Goal: Complete application form: Complete application form

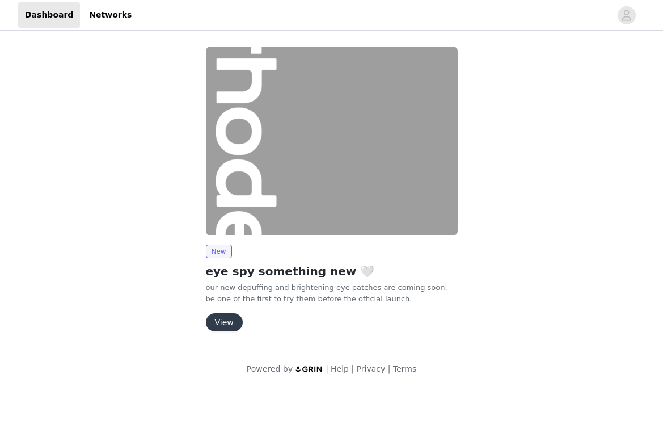
click at [229, 318] on button "View" at bounding box center [224, 322] width 37 height 18
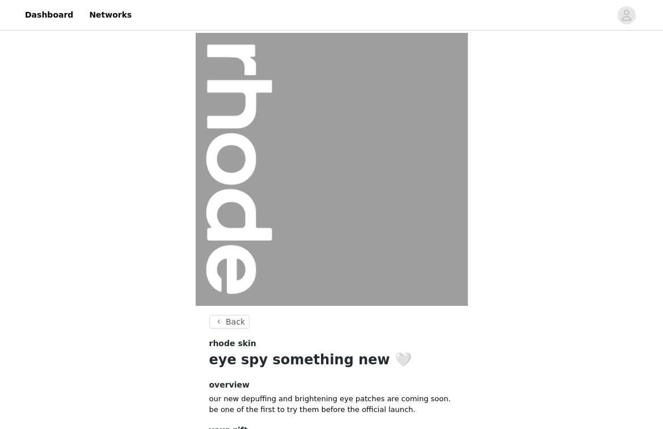
scroll to position [98, 0]
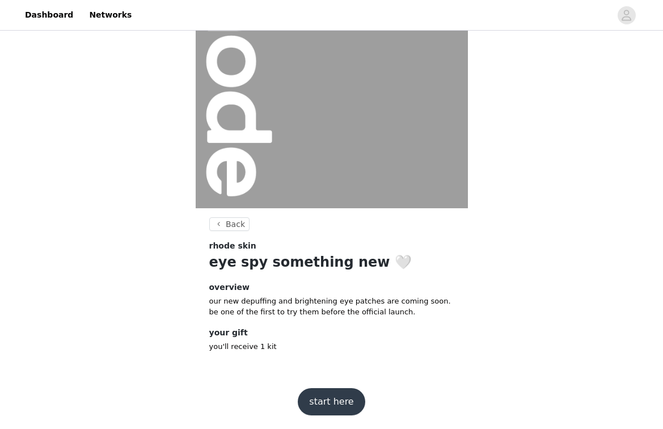
click at [336, 402] on button "start here" at bounding box center [331, 401] width 67 height 27
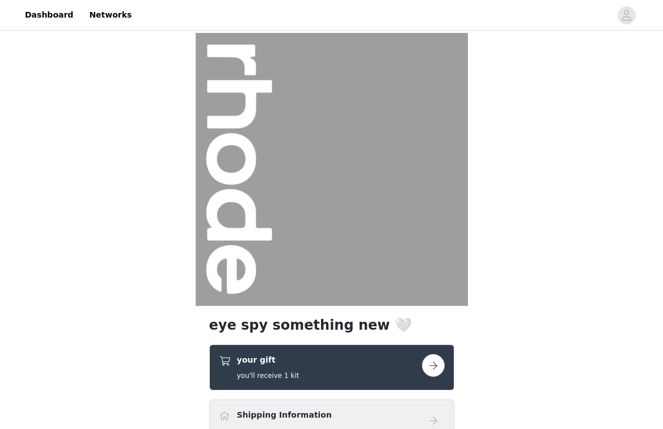
scroll to position [159, 0]
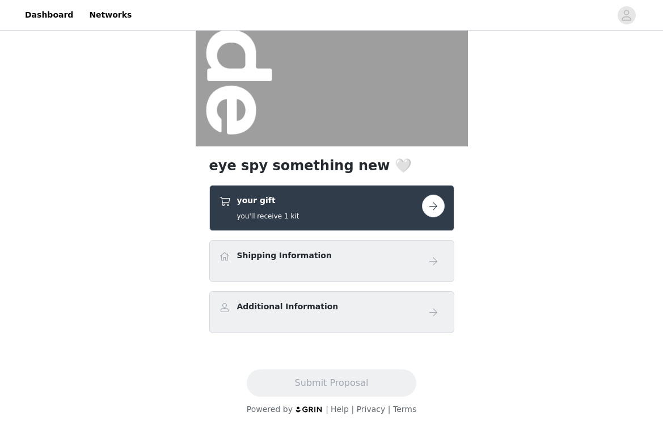
click at [406, 260] on div "Shipping Information" at bounding box center [320, 258] width 203 height 16
click at [435, 211] on button "button" at bounding box center [433, 206] width 23 height 23
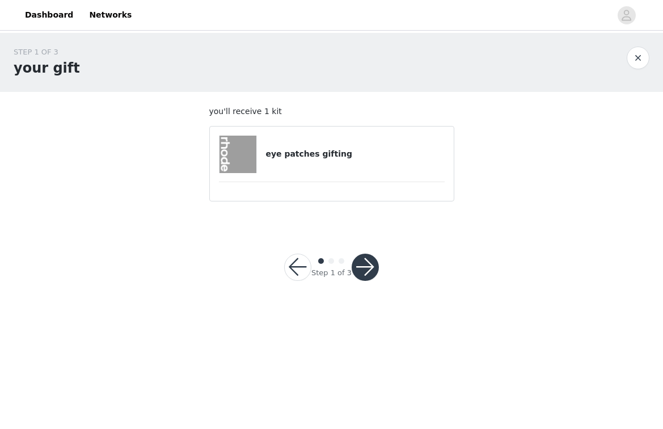
click at [358, 267] on button "button" at bounding box center [365, 267] width 27 height 27
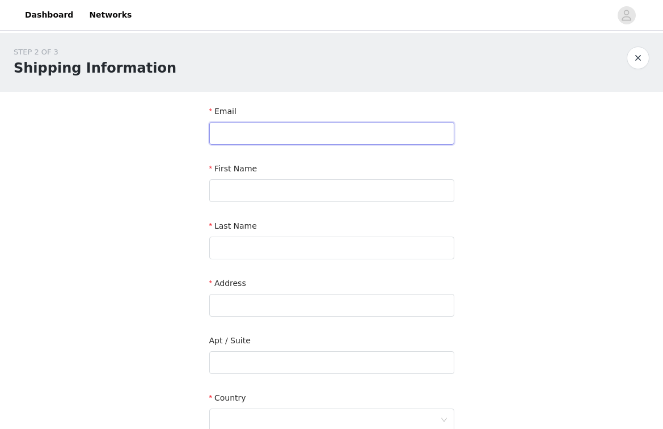
click at [346, 134] on input "text" at bounding box center [331, 133] width 245 height 23
click at [283, 128] on input "text" at bounding box center [331, 133] width 245 height 23
click at [266, 197] on input "text" at bounding box center [331, 190] width 245 height 23
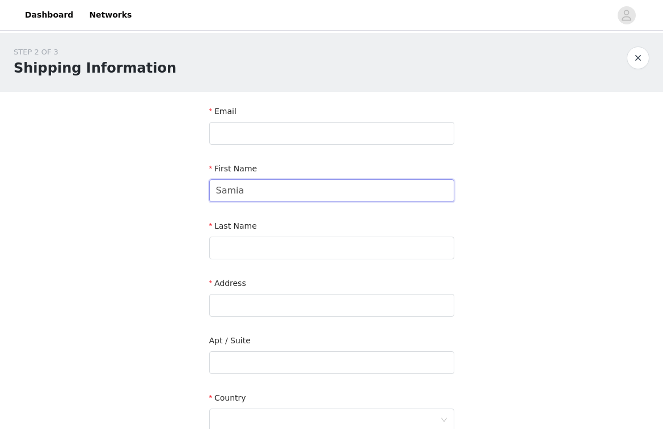
type input "Samia"
click at [260, 250] on input "text" at bounding box center [331, 248] width 245 height 23
paste input "Samia Begum"
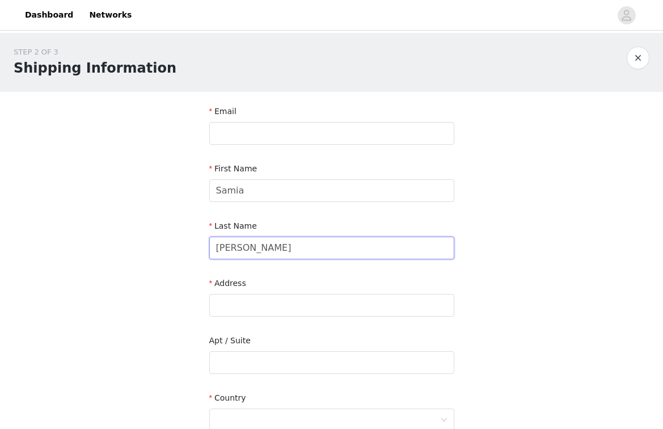
drag, startPoint x: 242, startPoint y: 247, endPoint x: 175, endPoint y: 247, distance: 66.4
click at [175, 247] on div "STEP 2 OF 3 Shipping Information Email First Name Samia Last Name Samia Begum A…" at bounding box center [331, 334] width 663 height 602
type input "Begum"
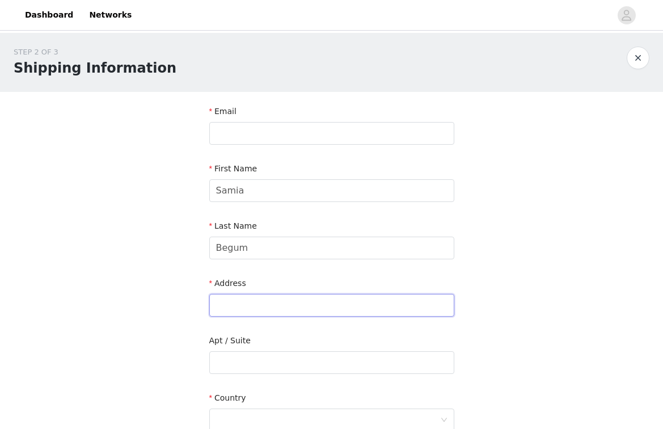
click at [255, 300] on input "text" at bounding box center [331, 305] width 245 height 23
paste input "16 Hawksley Court, Tavistock Avenue, St Albans, Hertfordshire AL1 2PN"
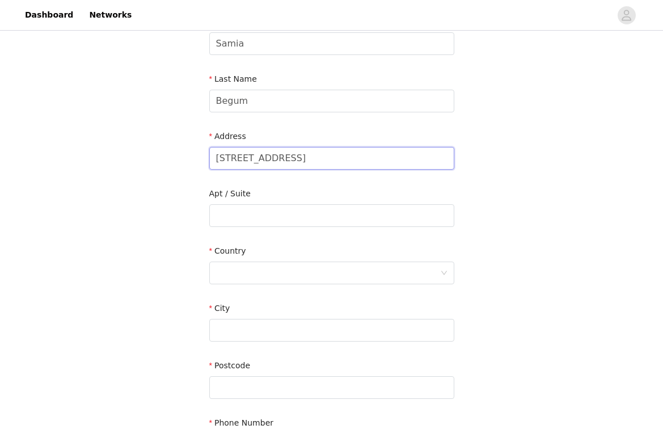
scroll to position [148, 0]
type input "16 Hawksley Court, Tavistock Avenue, St Albans, Hertfordshire AL1 2PN"
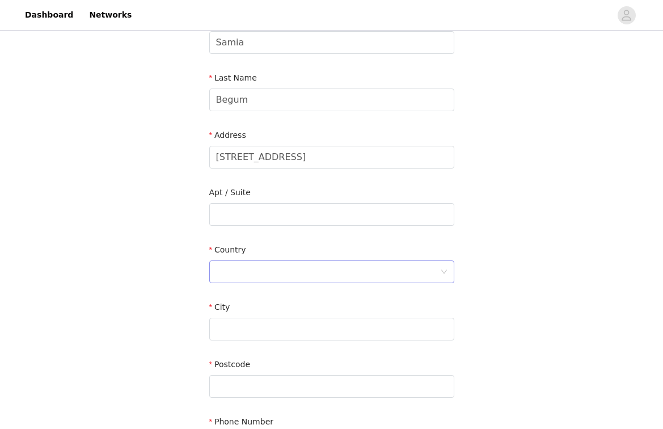
click at [268, 272] on div at bounding box center [328, 272] width 224 height 22
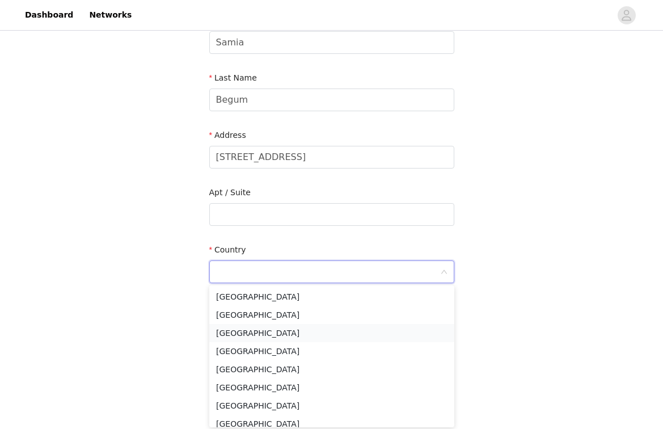
click at [284, 330] on li "United Kingdom" at bounding box center [331, 333] width 245 height 18
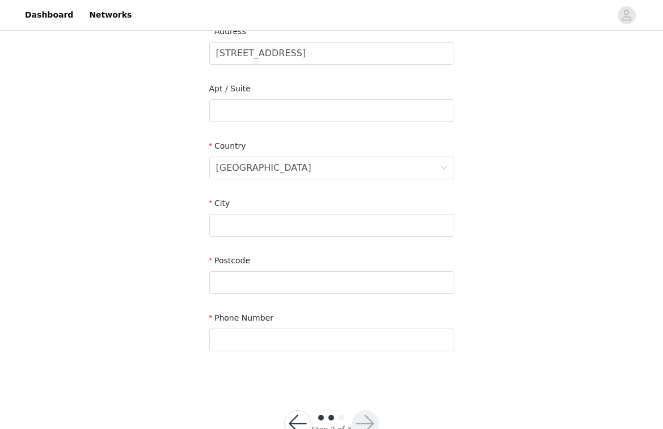
scroll to position [259, 0]
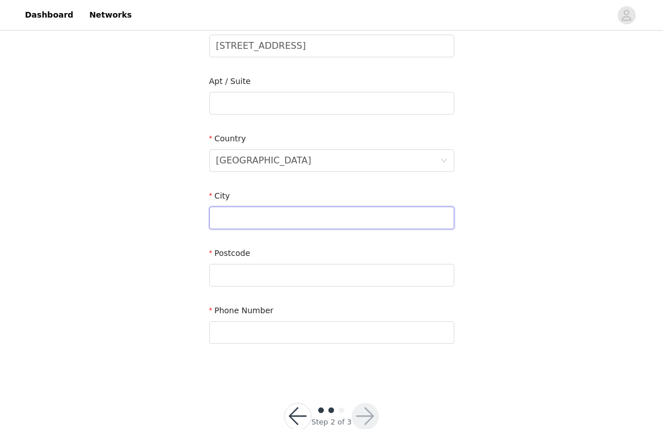
click at [305, 216] on input "text" at bounding box center [331, 218] width 245 height 23
type input "Heresfordhsire"
paste input "hertfordshire"
type input "hertfordshire"
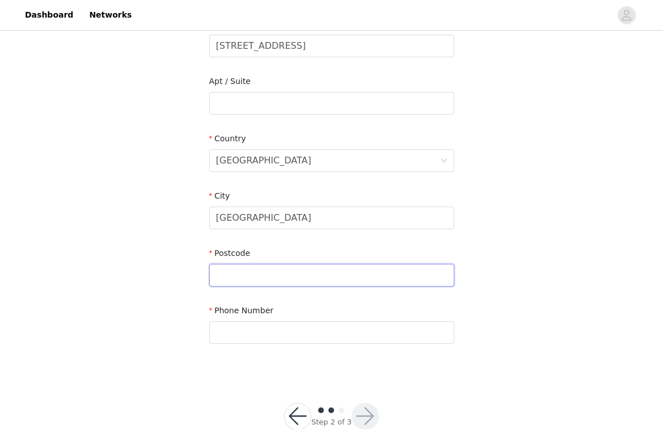
click at [215, 283] on input "text" at bounding box center [331, 275] width 245 height 23
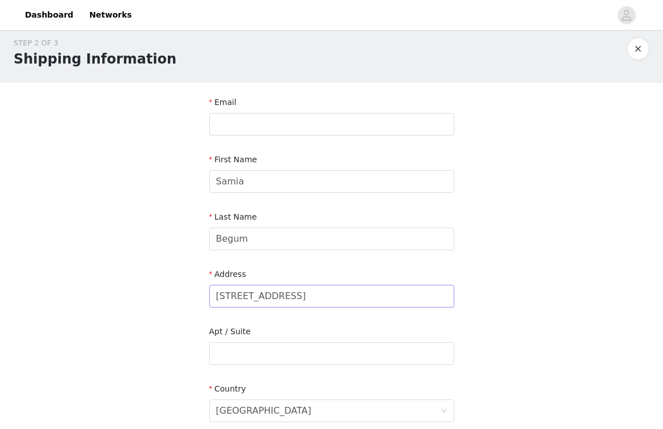
scroll to position [0, 68]
drag, startPoint x: 408, startPoint y: 295, endPoint x: 503, endPoint y: 296, distance: 95.3
click at [503, 296] on div "STEP 2 OF 3 Shipping Information Email First Name Samia Last Name Begum Address…" at bounding box center [331, 325] width 663 height 602
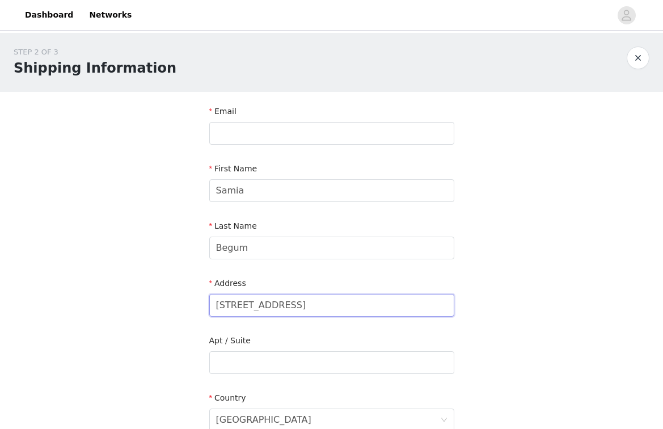
scroll to position [0, 68]
drag, startPoint x: 414, startPoint y: 306, endPoint x: 523, endPoint y: 306, distance: 108.4
click at [523, 306] on div "STEP 2 OF 3 Shipping Information Email First Name Samia Last Name Begum Address…" at bounding box center [331, 334] width 663 height 602
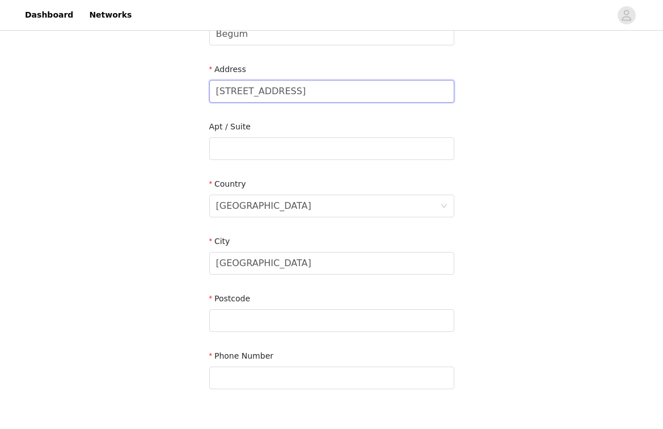
scroll to position [249, 0]
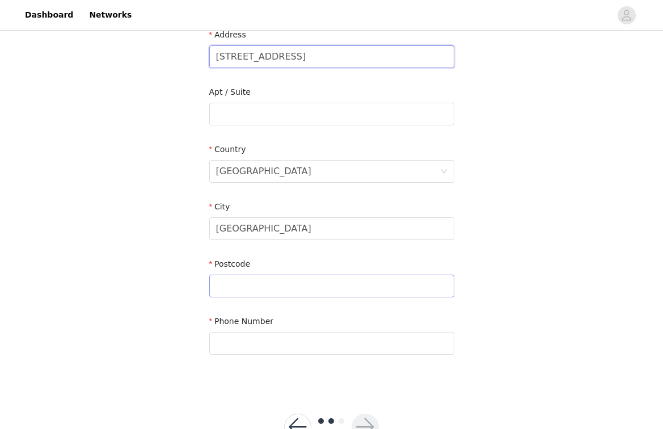
type input "16 Hawksley Court, Tavistock Avenue, St Albans"
click at [309, 293] on input "text" at bounding box center [331, 286] width 245 height 23
paste input "AL1 2PN"
type input "AL1 2PN"
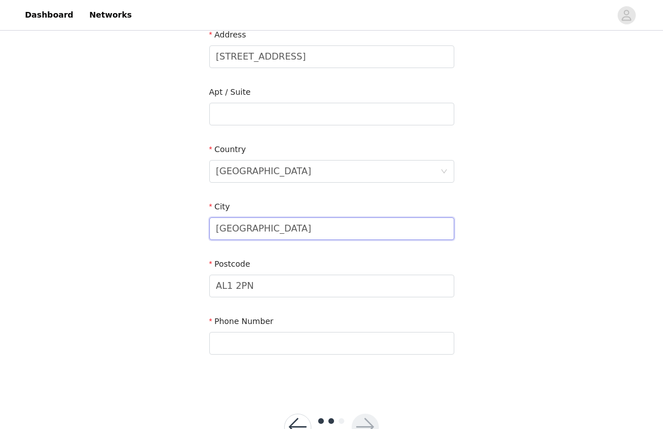
click at [220, 229] on input "hertfordshire" at bounding box center [331, 228] width 245 height 23
type input "Hertfordshire"
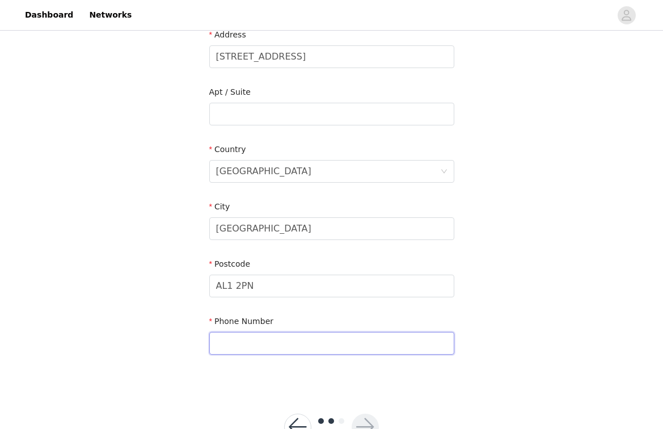
click at [240, 337] on input "text" at bounding box center [331, 343] width 245 height 23
paste input "44 7841 638834"
click at [229, 342] on input "44 7841 638834" at bounding box center [331, 343] width 245 height 23
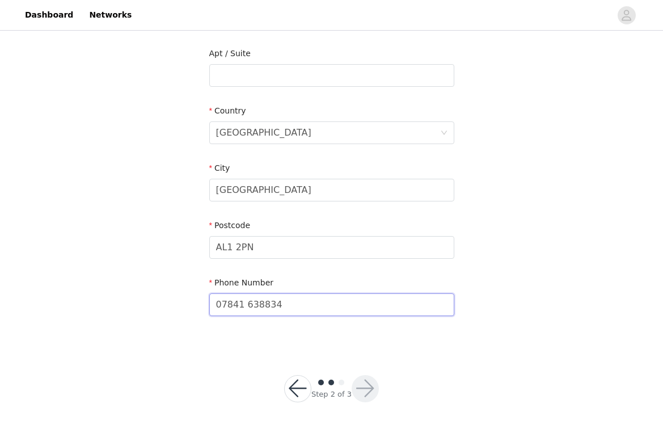
type input "07841 638834"
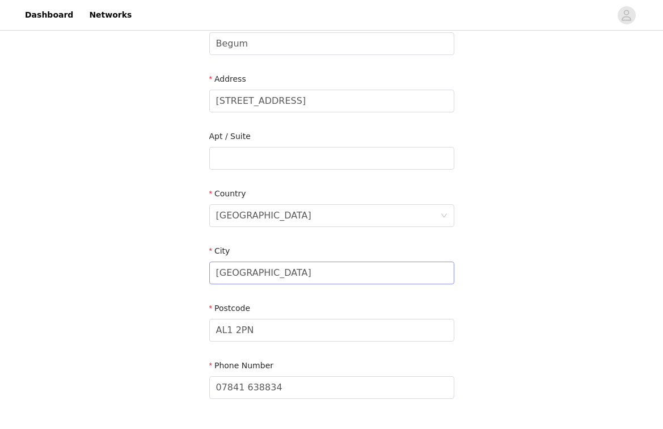
scroll to position [0, 0]
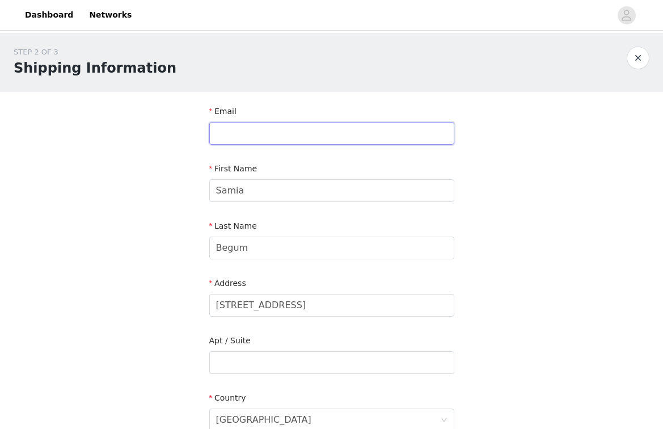
click at [338, 132] on input "text" at bounding box center [331, 133] width 245 height 23
type input "m"
type input "maisiestrong@thebloggeragent.co.uk"
click at [463, 152] on section "Email maisiestrong@thebloggeragent.co.uk First Name Samia Last Name Begum Addre…" at bounding box center [332, 363] width 272 height 543
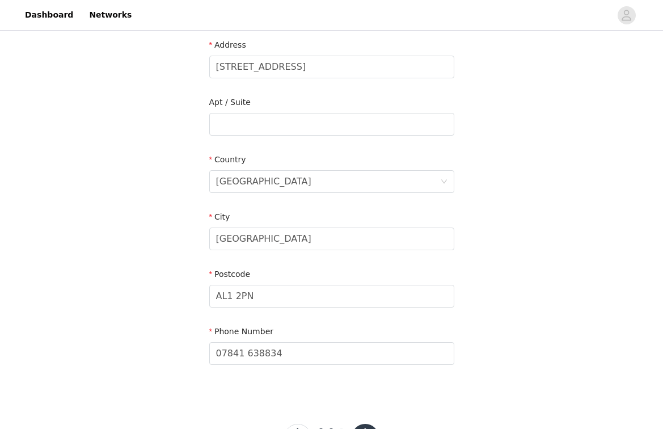
scroll to position [287, 0]
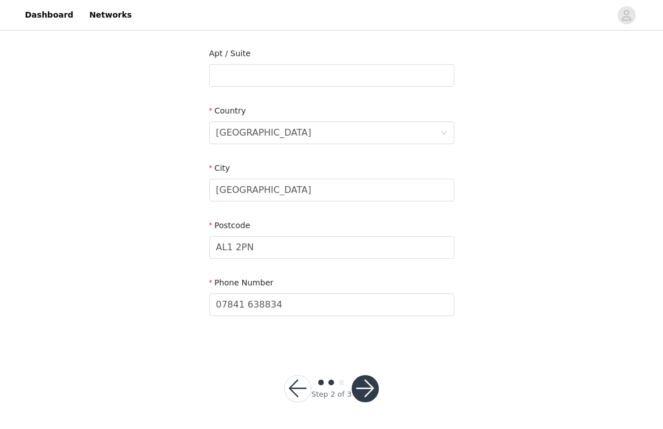
click at [367, 393] on button "button" at bounding box center [365, 388] width 27 height 27
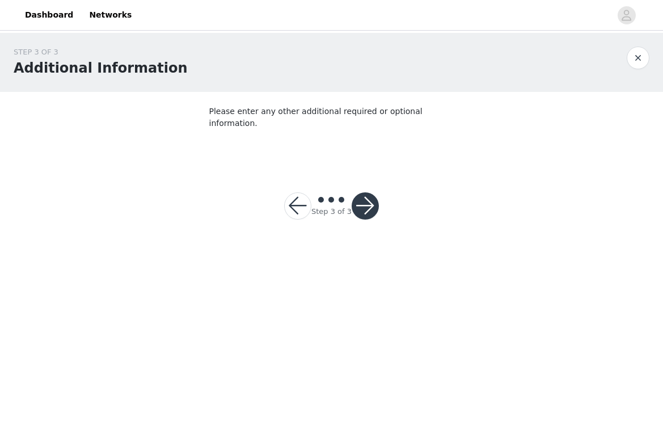
click at [367, 196] on button "button" at bounding box center [365, 205] width 27 height 27
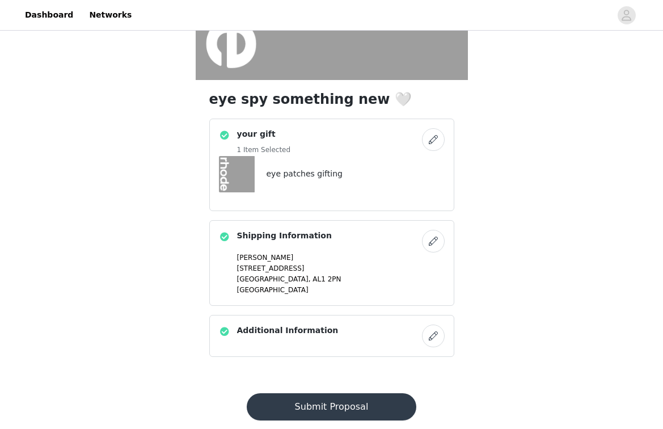
scroll to position [227, 0]
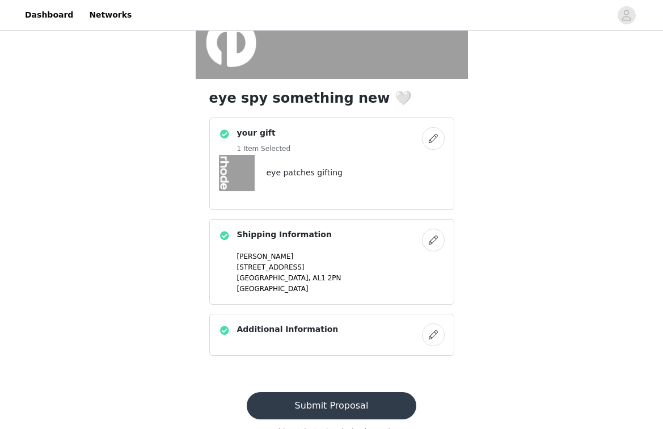
click at [309, 407] on button "Submit Proposal" at bounding box center [332, 405] width 170 height 27
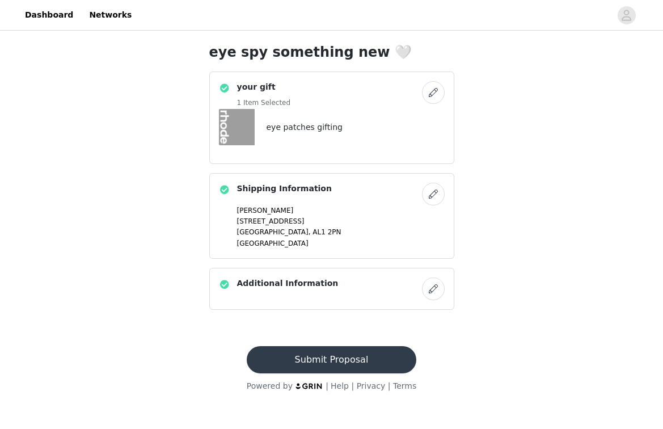
scroll to position [0, 0]
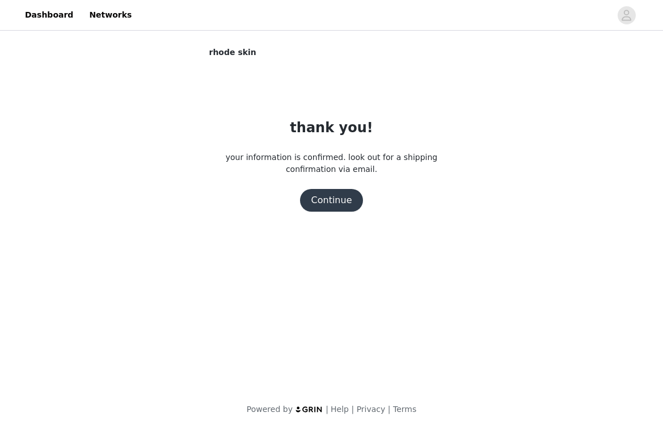
click at [333, 203] on button "Continue" at bounding box center [332, 200] width 64 height 23
